Goal: Task Accomplishment & Management: Manage account settings

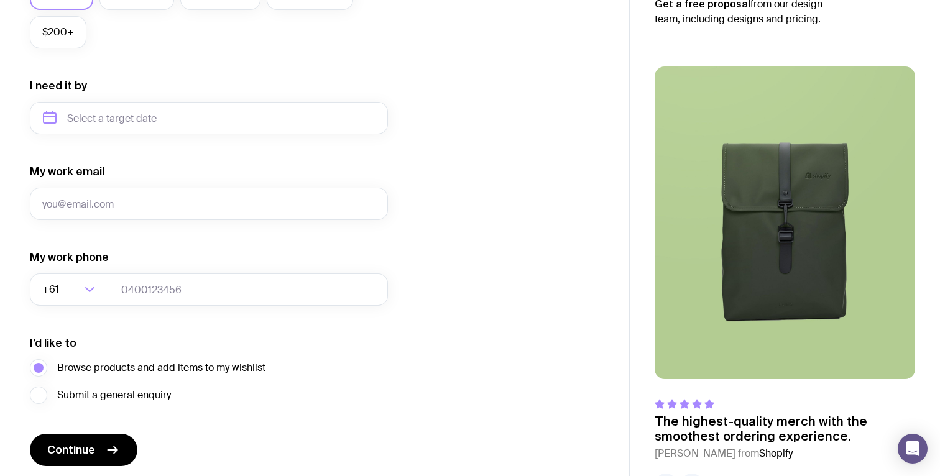
scroll to position [580, 0]
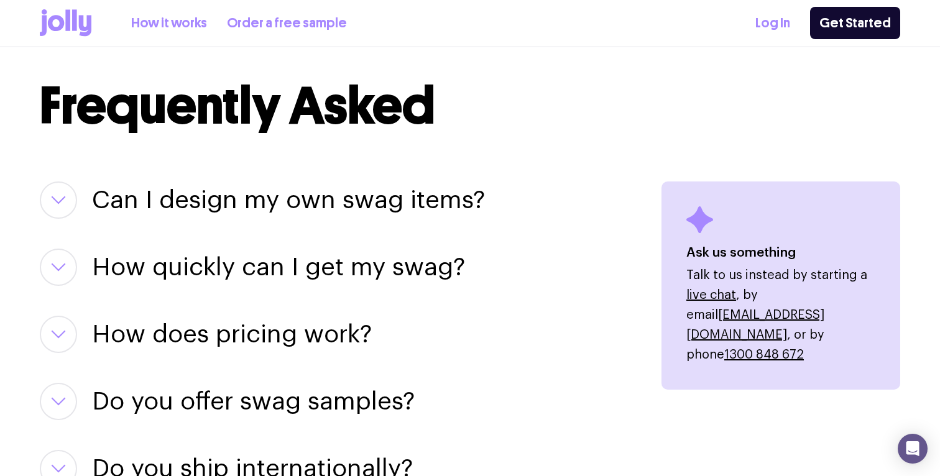
click at [71, 18] on icon at bounding box center [66, 22] width 52 height 27
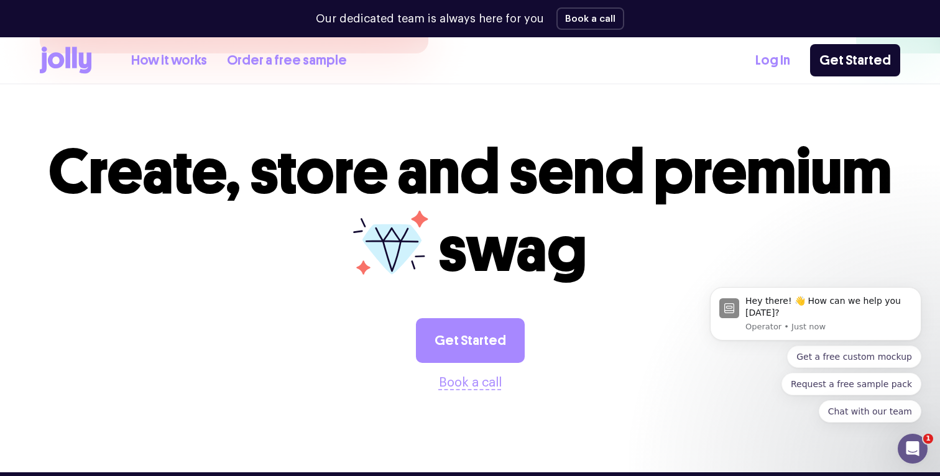
scroll to position [3271, 0]
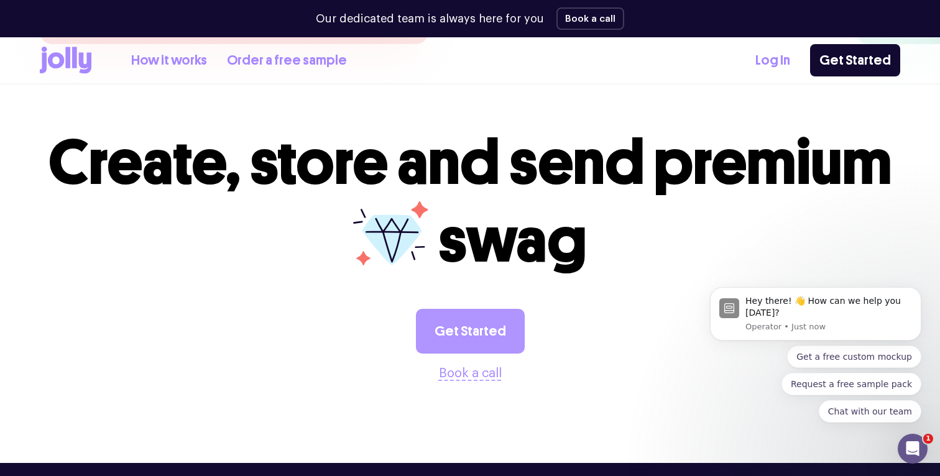
click at [459, 309] on link "Get Started" at bounding box center [470, 331] width 109 height 45
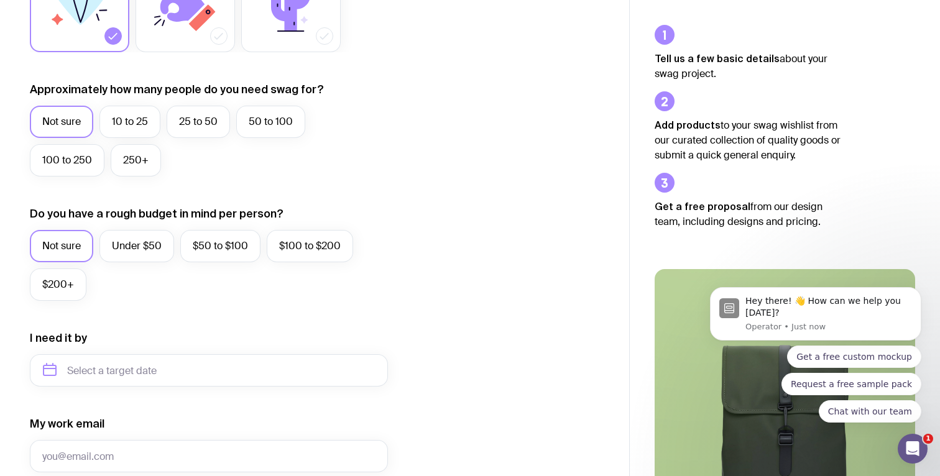
scroll to position [284, 0]
click at [188, 127] on label "25 to 50" at bounding box center [198, 121] width 63 height 32
click at [0, 0] on input "25 to 50" at bounding box center [0, 0] width 0 height 0
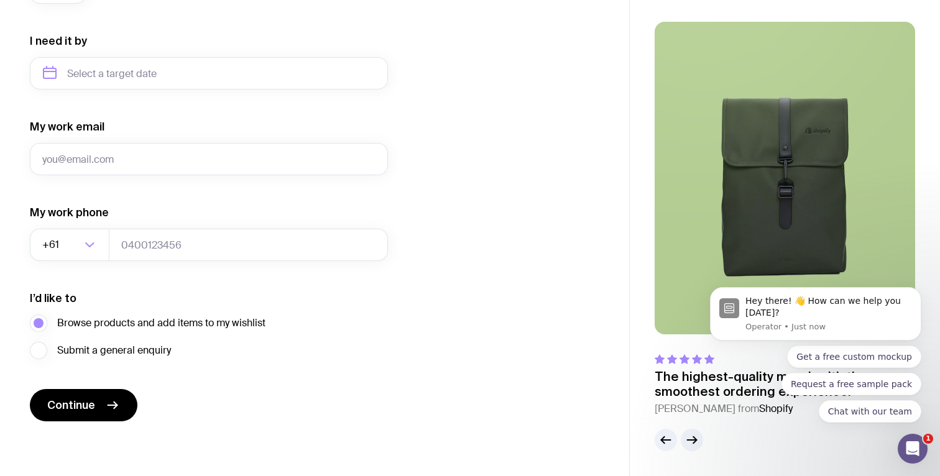
scroll to position [0, 0]
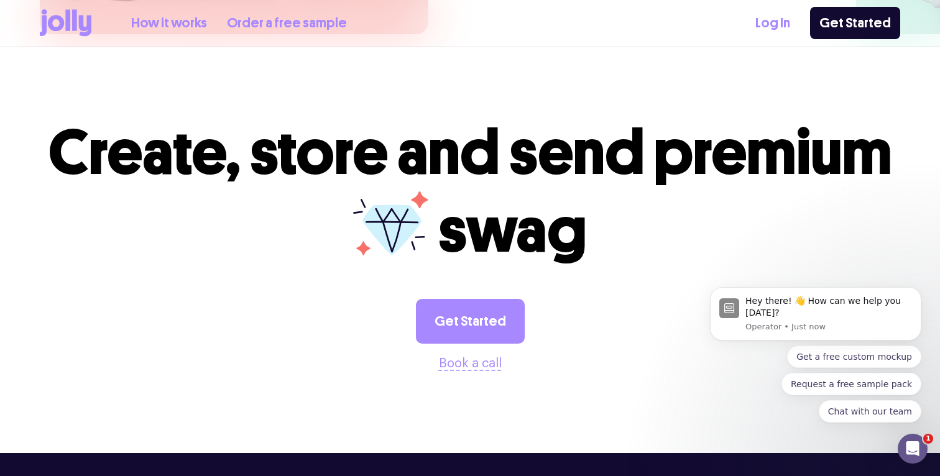
click at [266, 21] on link "Order a free sample" at bounding box center [287, 23] width 120 height 21
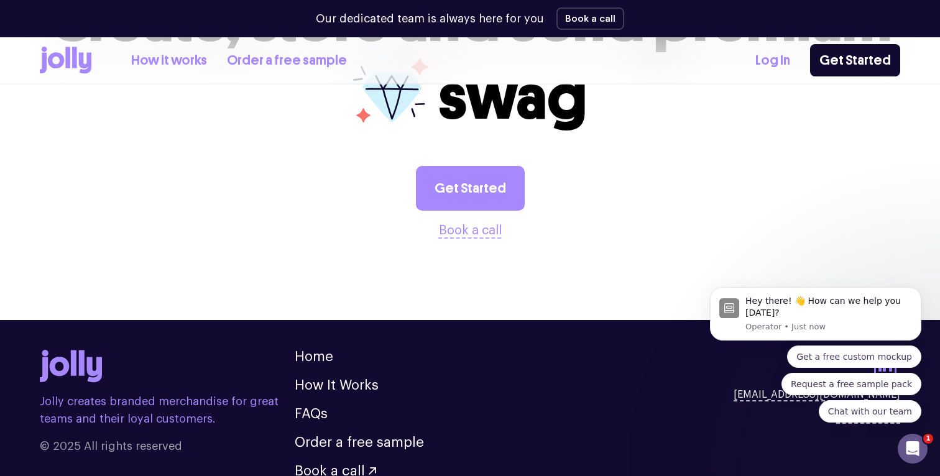
scroll to position [1479, 0]
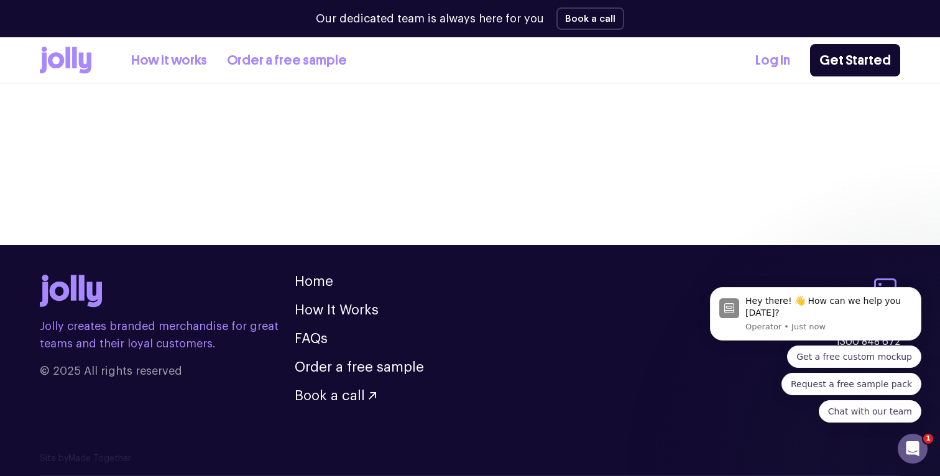
scroll to position [3244, 0]
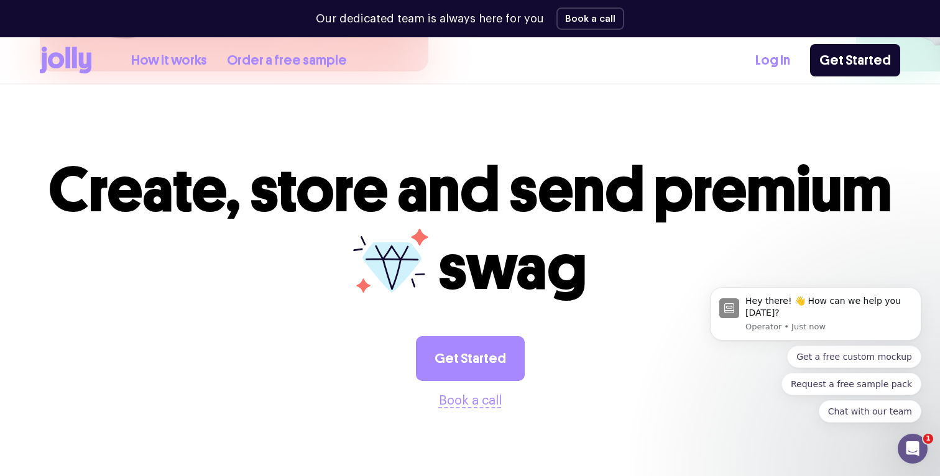
click at [770, 63] on link "Log In" at bounding box center [772, 60] width 35 height 21
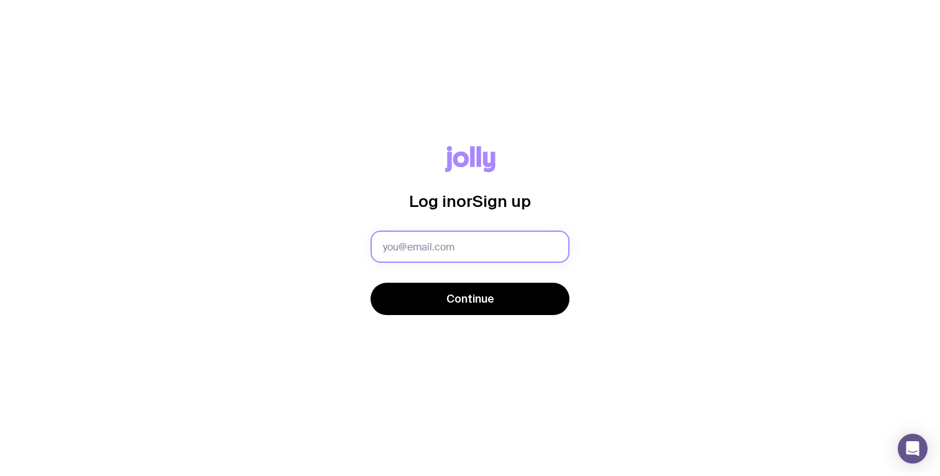
click at [431, 254] on input "text" at bounding box center [469, 247] width 199 height 32
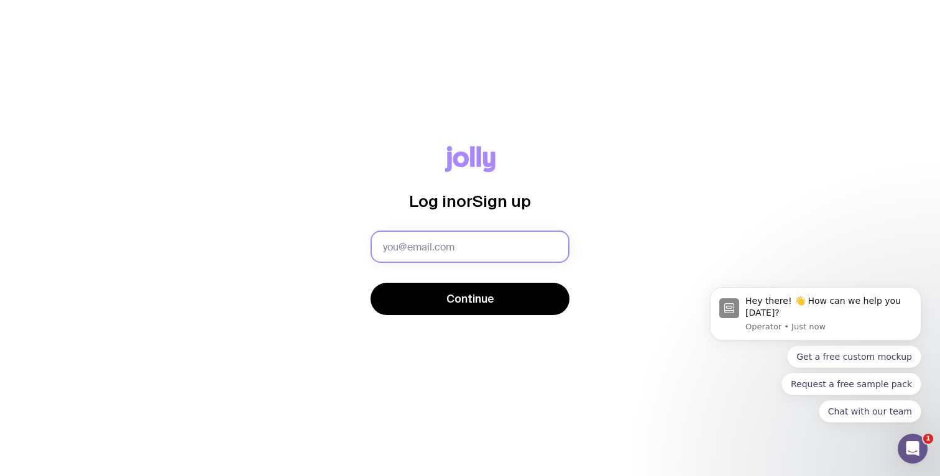
type input "[PERSON_NAME][EMAIL_ADDRESS][PERSON_NAME][DOMAIN_NAME]"
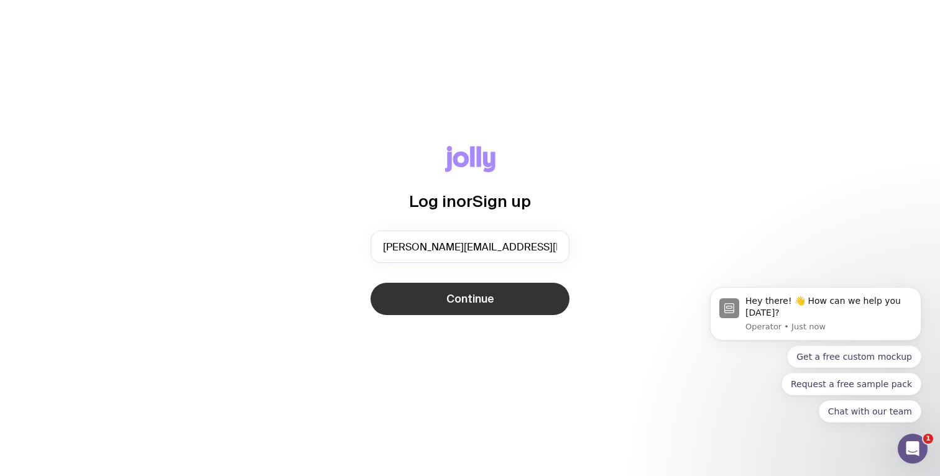
click at [446, 294] on span "Continue" at bounding box center [470, 298] width 48 height 15
